Goal: Task Accomplishment & Management: Manage account settings

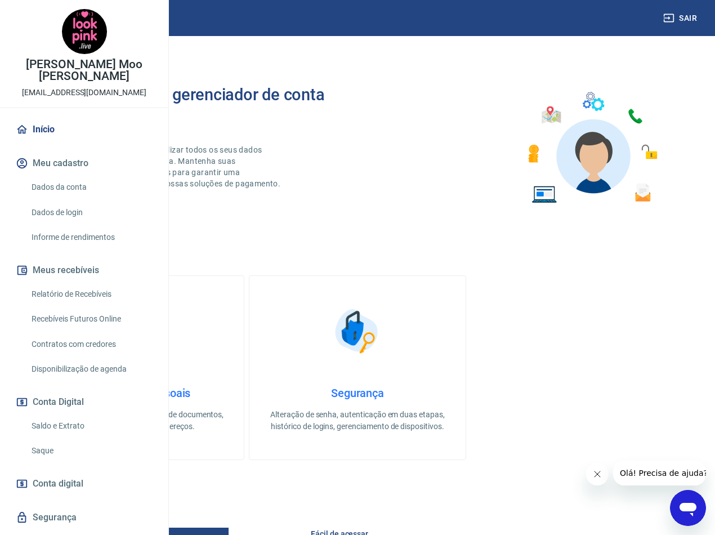
click at [84, 306] on link "Relatório de Recebíveis" at bounding box center [91, 294] width 128 height 23
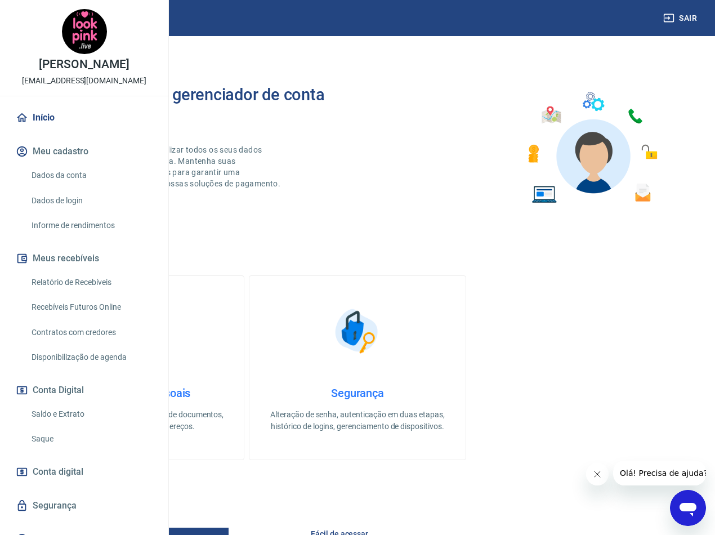
click at [97, 294] on link "Relatório de Recebíveis" at bounding box center [91, 282] width 128 height 23
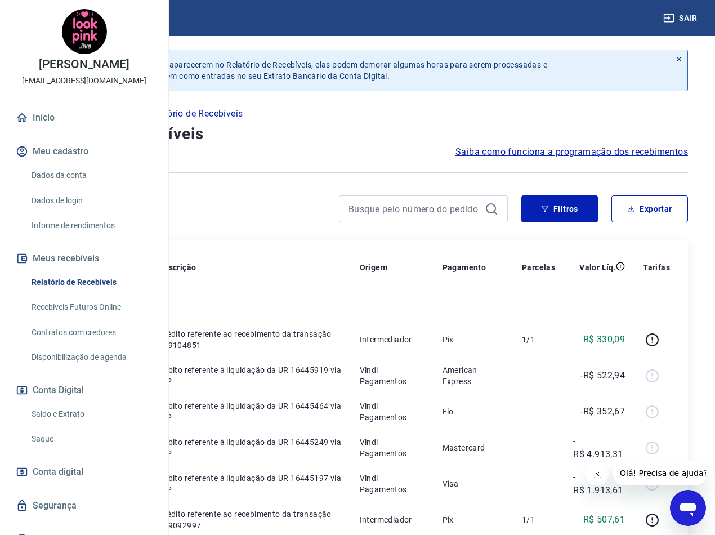
click at [595, 477] on icon "Fechar mensagem da empresa" at bounding box center [597, 474] width 9 height 9
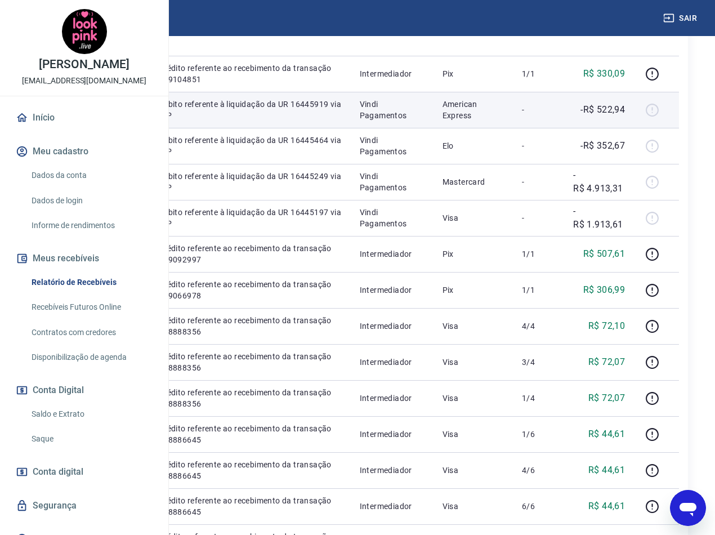
scroll to position [169, 0]
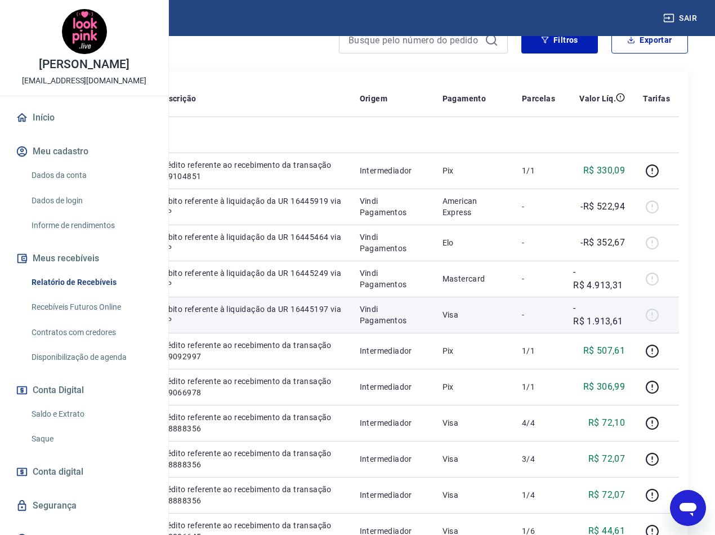
drag, startPoint x: 254, startPoint y: 420, endPoint x: 205, endPoint y: 423, distance: 49.1
click at [105, 333] on td "20984197" at bounding box center [70, 315] width 69 height 36
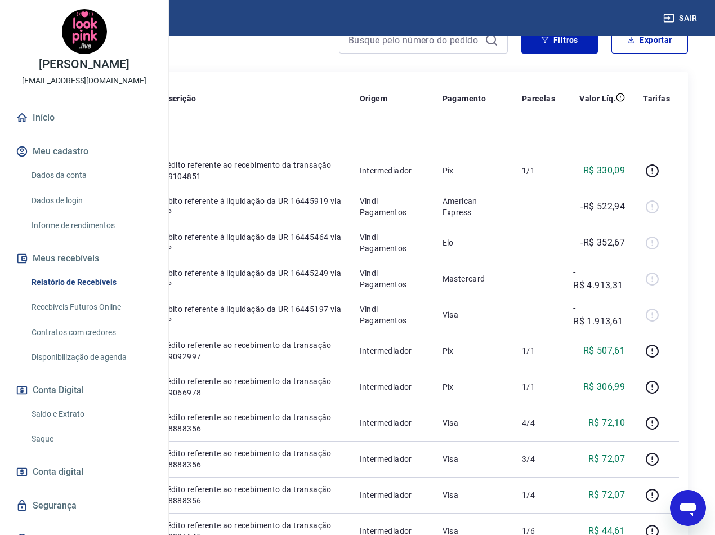
copy p "20984197"
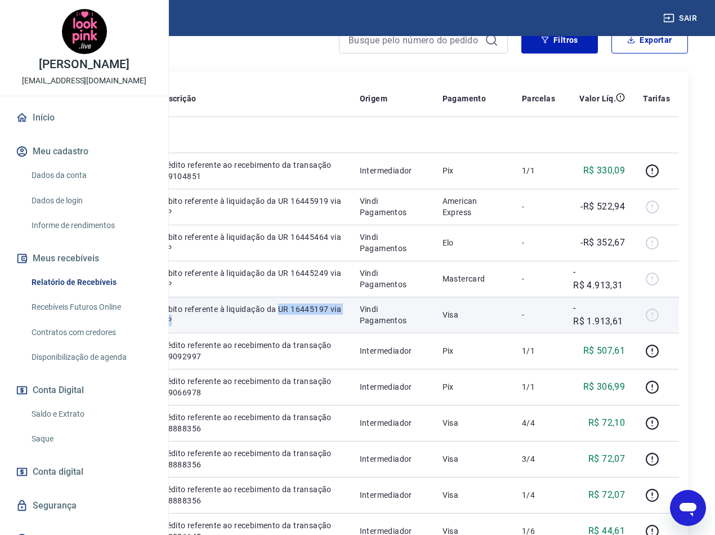
drag, startPoint x: 342, startPoint y: 444, endPoint x: 321, endPoint y: 434, distance: 23.7
click at [321, 333] on td "Débito referente à liquidação da UR 16445197 via CIP" at bounding box center [250, 315] width 201 height 36
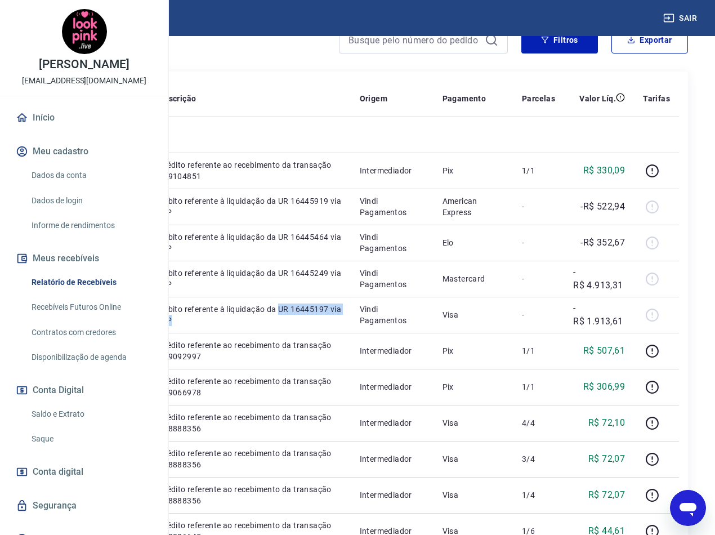
copy p "UR 16445197 via CIP"
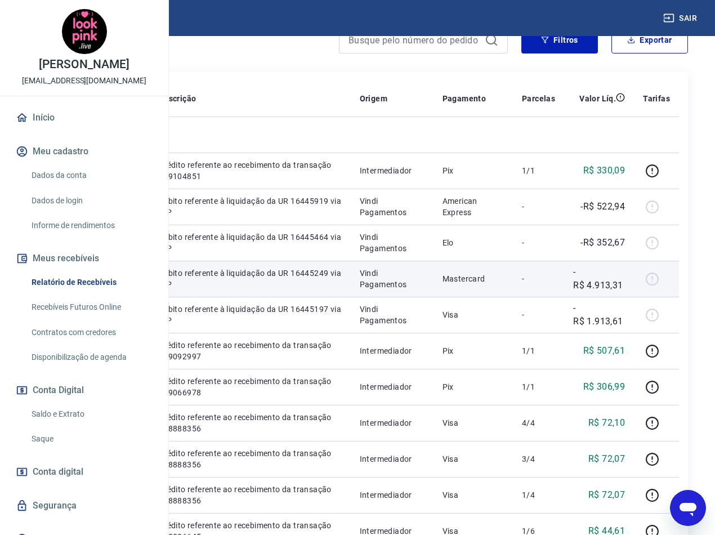
drag, startPoint x: 248, startPoint y: 360, endPoint x: 208, endPoint y: 364, distance: 40.7
click at [105, 297] on td "20984255" at bounding box center [70, 279] width 69 height 36
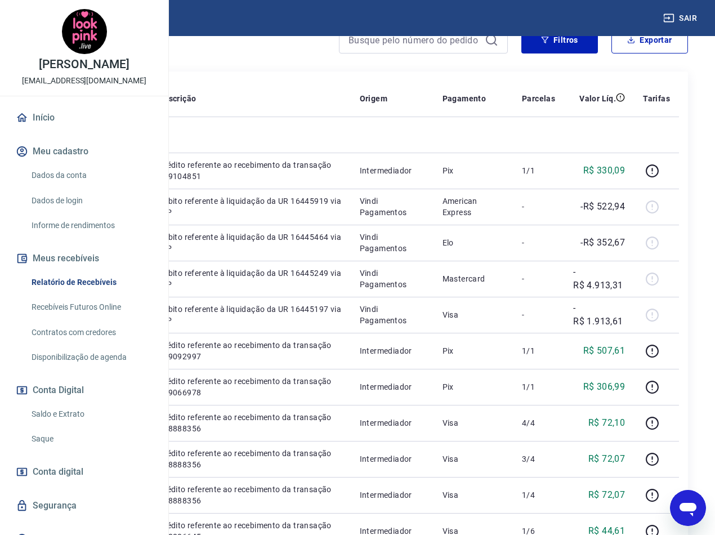
copy p "20984255"
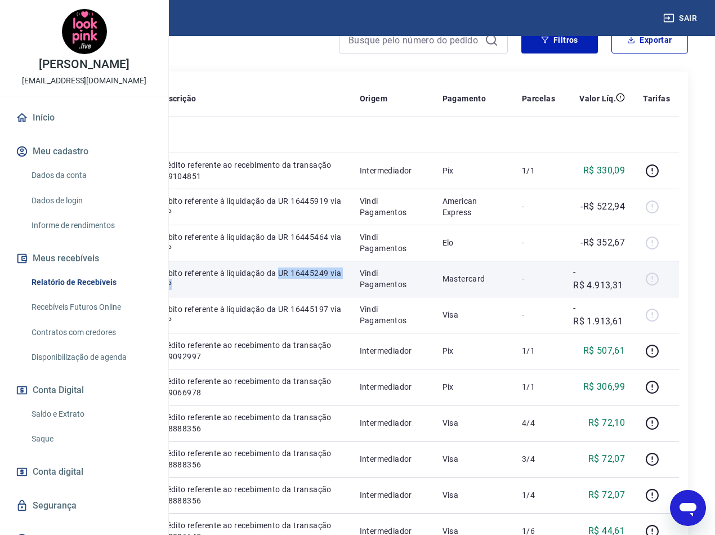
drag, startPoint x: 331, startPoint y: 388, endPoint x: 318, endPoint y: 377, distance: 16.5
click at [318, 297] on td "Débito referente à liquidação da UR 16445249 via CIP" at bounding box center [250, 279] width 201 height 36
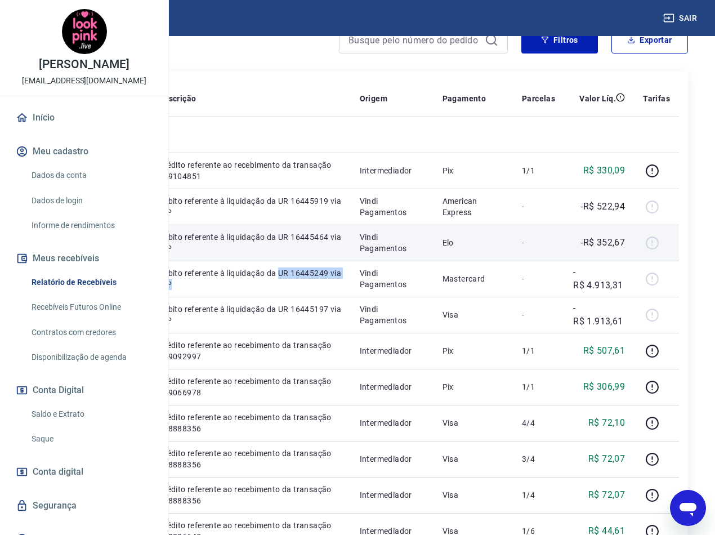
copy p "UR 16445249 via CIP"
drag, startPoint x: 270, startPoint y: 308, endPoint x: 208, endPoint y: 311, distance: 62.1
click at [208, 261] on tr "20984459 Débito referente à liquidação da UR 16445464 via CIP Vindi Pagamentos …" at bounding box center [357, 243] width 643 height 36
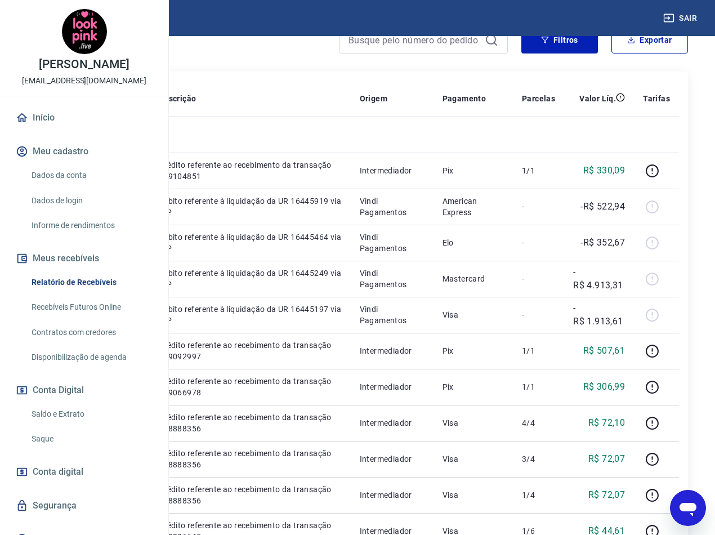
copy p "20984459"
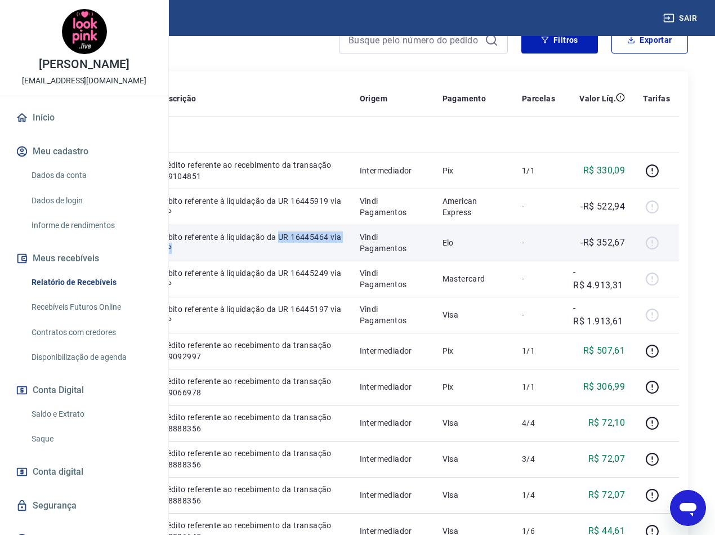
drag, startPoint x: 357, startPoint y: 327, endPoint x: 318, endPoint y: 321, distance: 38.8
click at [318, 261] on td "Débito referente à liquidação da UR 16445464 via CIP" at bounding box center [250, 243] width 201 height 36
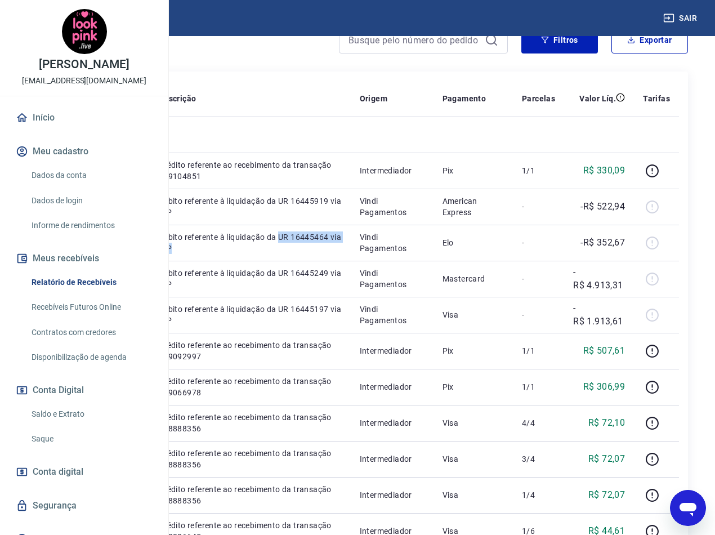
copy p "UR 16445464 via CIP"
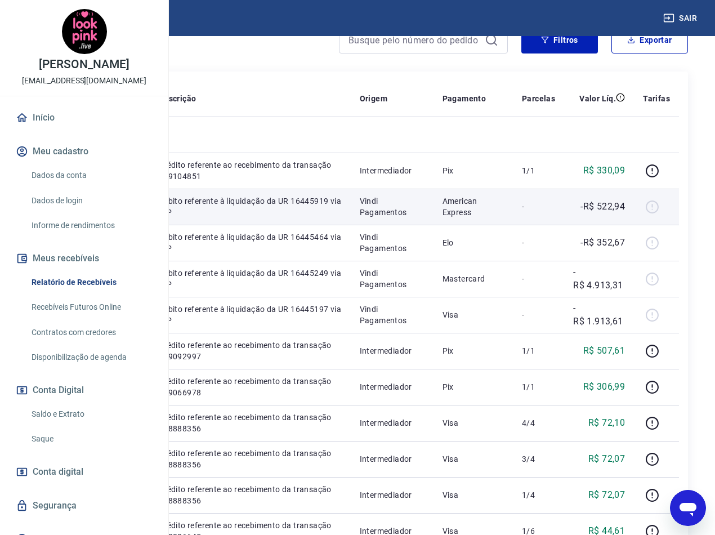
drag, startPoint x: 270, startPoint y: 250, endPoint x: 208, endPoint y: 250, distance: 62.0
click at [208, 225] on tr "20984910 Débito referente à liquidação da UR 16445919 via CIP Vindi Pagamentos …" at bounding box center [357, 207] width 643 height 36
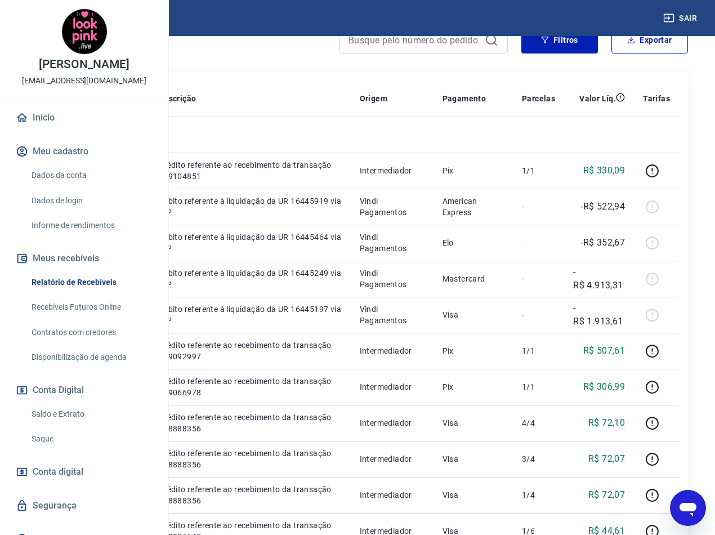
copy p "20984910"
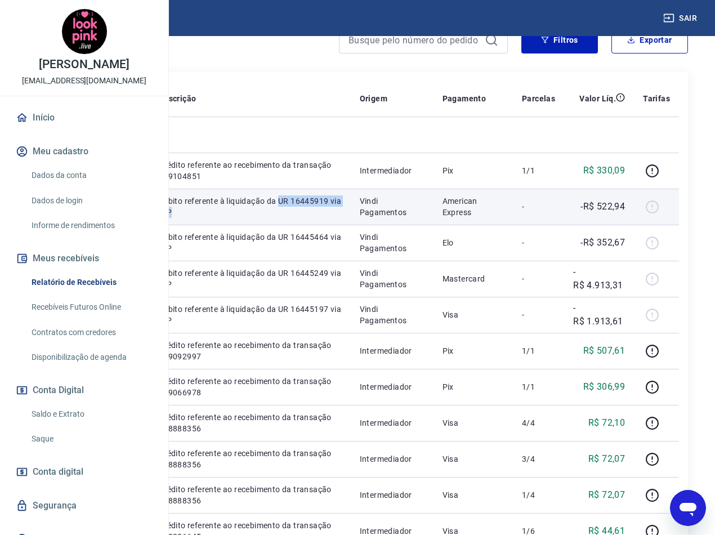
drag, startPoint x: 350, startPoint y: 272, endPoint x: 322, endPoint y: 259, distance: 30.3
click at [322, 218] on p "Débito referente à liquidação da UR 16445919 via CIP" at bounding box center [250, 206] width 183 height 23
copy p "UR 16445919 via CIP"
click at [434, 225] on td "Vindi Pagamentos" at bounding box center [392, 207] width 83 height 36
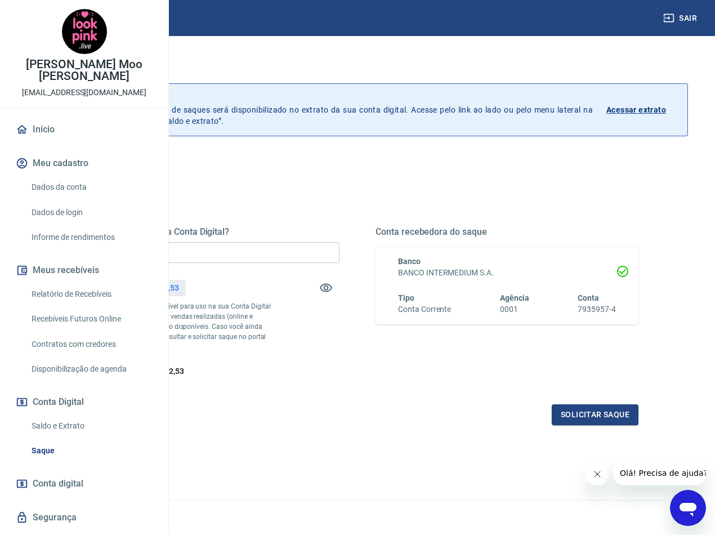
click at [340, 257] on input "R$ 0,00" at bounding box center [208, 252] width 263 height 21
type input "R$ 7.702,53"
click at [576, 425] on button "Solicitar saque" at bounding box center [595, 414] width 87 height 21
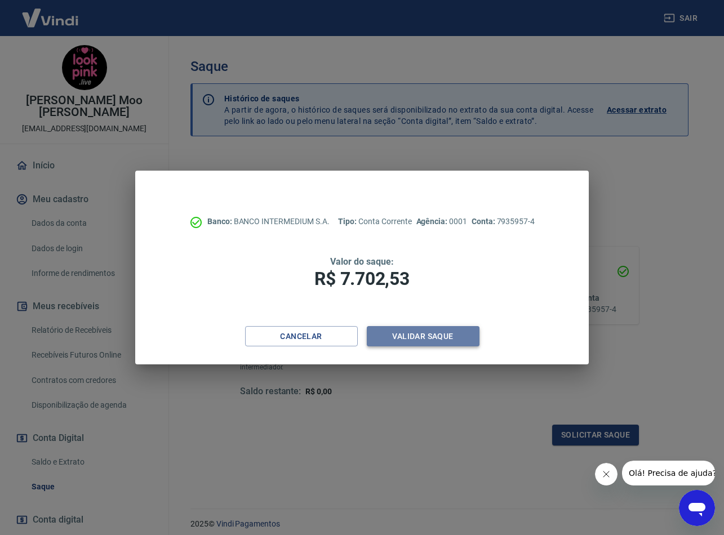
click at [445, 326] on button "Validar saque" at bounding box center [423, 336] width 113 height 21
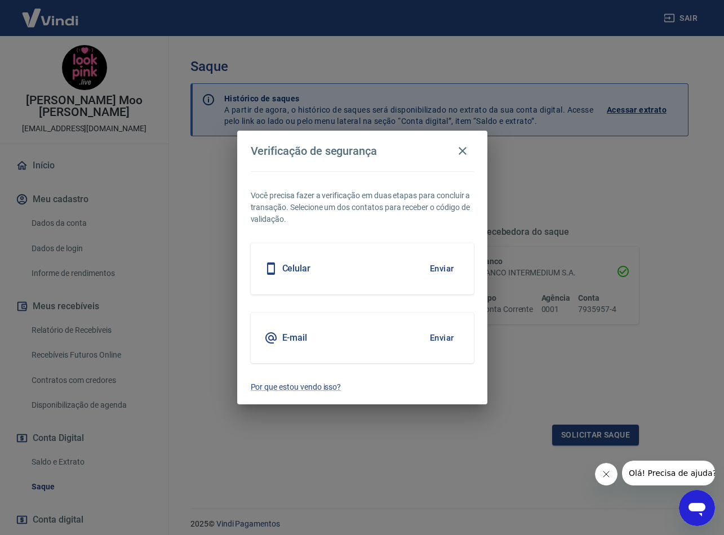
click at [441, 336] on button "Enviar" at bounding box center [442, 338] width 37 height 24
click at [611, 470] on button "Fechar mensagem da empresa" at bounding box center [606, 474] width 23 height 23
